Goal: Task Accomplishment & Management: Complete application form

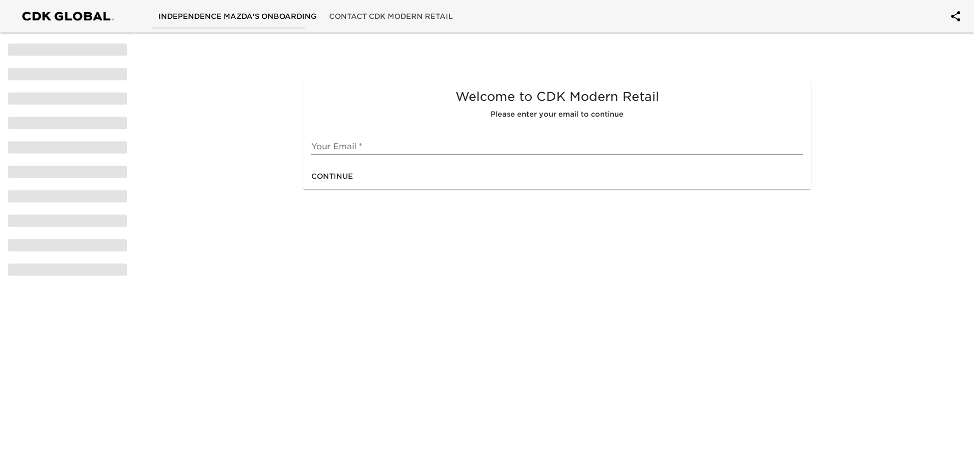
click at [409, 144] on input "text" at bounding box center [556, 147] width 491 height 16
type input "J"
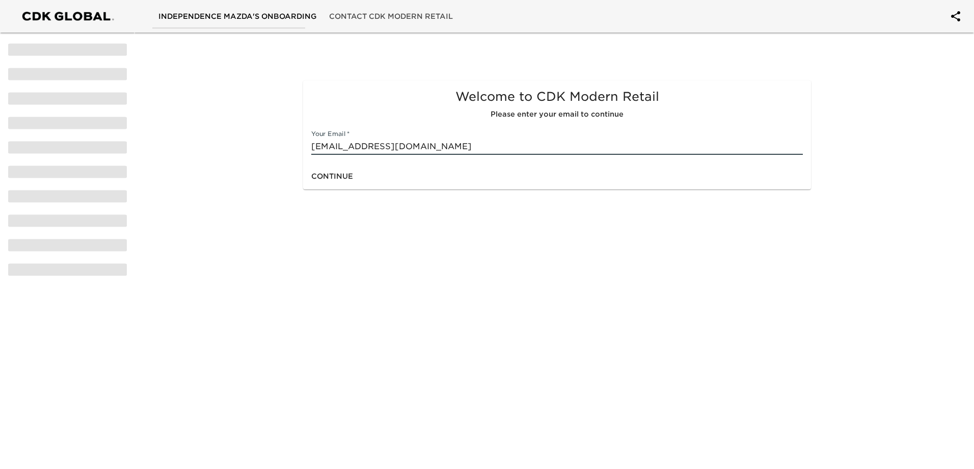
type input "[EMAIL_ADDRESS][DOMAIN_NAME]"
click at [350, 175] on span "Continue" at bounding box center [332, 176] width 42 height 13
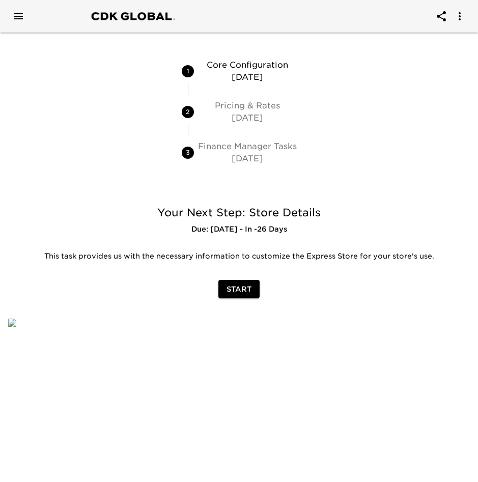
click at [240, 292] on span "Start" at bounding box center [239, 289] width 25 height 13
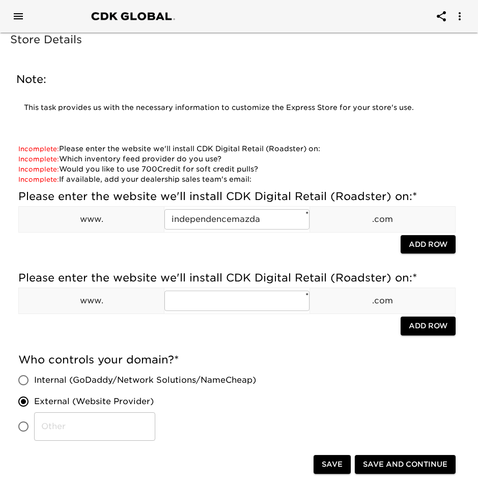
click at [18, 15] on icon "Open drawer" at bounding box center [18, 16] width 12 height 12
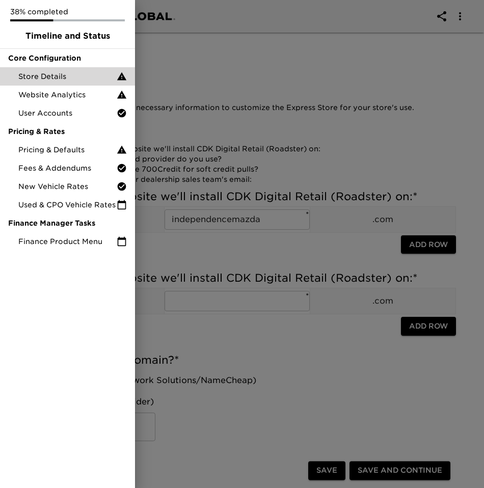
click at [216, 62] on div at bounding box center [242, 244] width 484 height 488
